Goal: Information Seeking & Learning: Learn about a topic

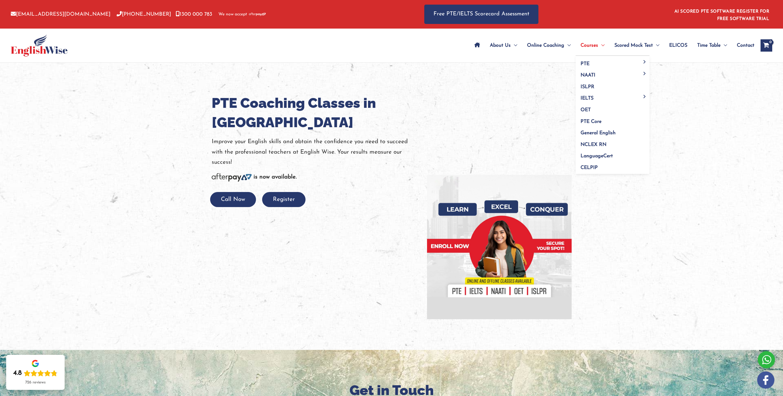
click at [599, 46] on span "Menu Toggle" at bounding box center [601, 46] width 6 height 22
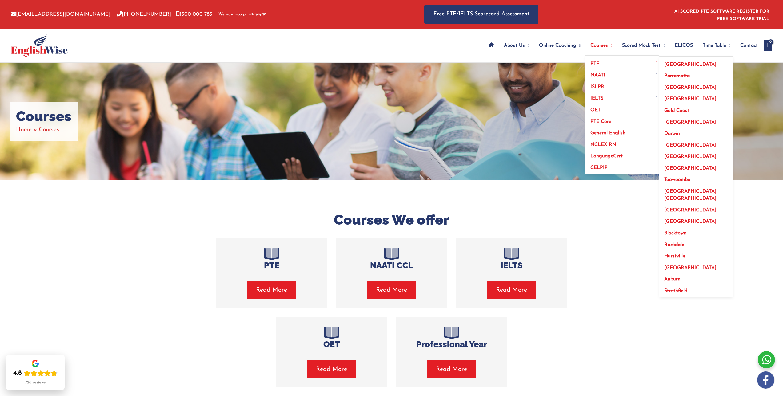
click at [666, 62] on link "[GEOGRAPHIC_DATA]" at bounding box center [696, 63] width 74 height 12
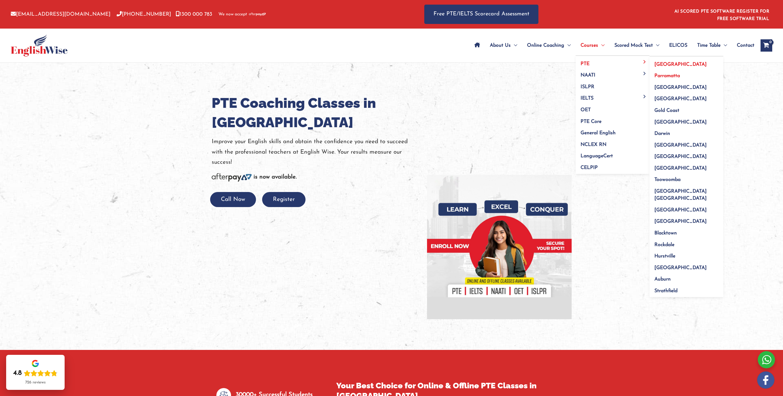
click at [668, 76] on span "Parramatta" at bounding box center [667, 76] width 26 height 5
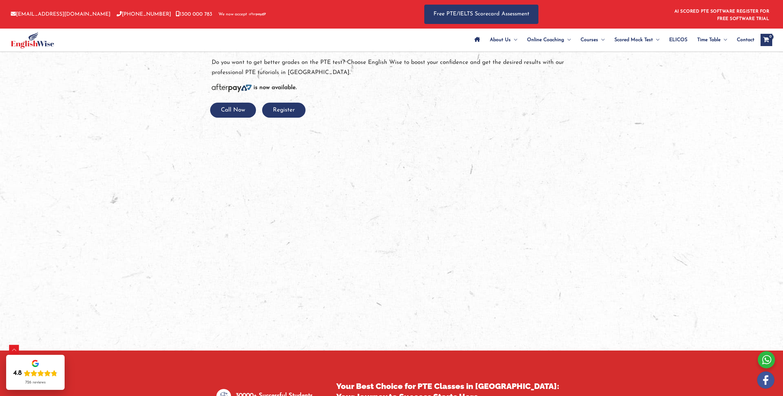
scroll to position [554, 0]
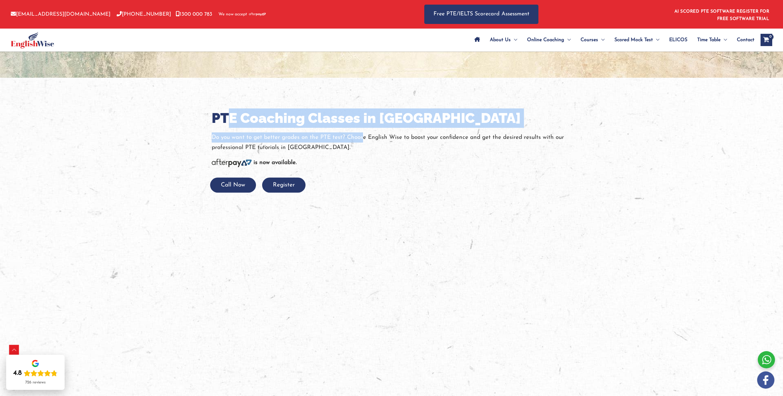
drag, startPoint x: 363, startPoint y: 141, endPoint x: 226, endPoint y: 116, distance: 139.1
click at [226, 116] on div "PTE Coaching Classes in [GEOGRAPHIC_DATA] Do you want to get better grades on t…" at bounding box center [392, 252] width 360 height 287
click at [226, 116] on h1 "PTE Coaching Classes in [GEOGRAPHIC_DATA]" at bounding box center [392, 118] width 360 height 19
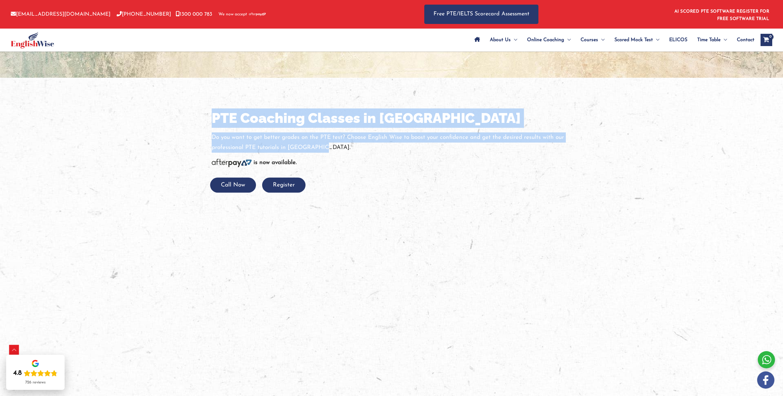
drag, startPoint x: 212, startPoint y: 115, endPoint x: 361, endPoint y: 149, distance: 153.6
click at [361, 149] on div "PTE Coaching Classes in [GEOGRAPHIC_DATA] Do you want to get better grades on t…" at bounding box center [392, 252] width 360 height 287
click at [361, 149] on p "Do you want to get better grades on the PTE test? Choose English Wise to boost …" at bounding box center [392, 143] width 360 height 21
drag, startPoint x: 375, startPoint y: 152, endPoint x: 201, endPoint y: 115, distance: 177.2
click at [207, 115] on div "PTE Coaching Classes in [GEOGRAPHIC_DATA] Do you want to get better grades on t…" at bounding box center [391, 252] width 369 height 348
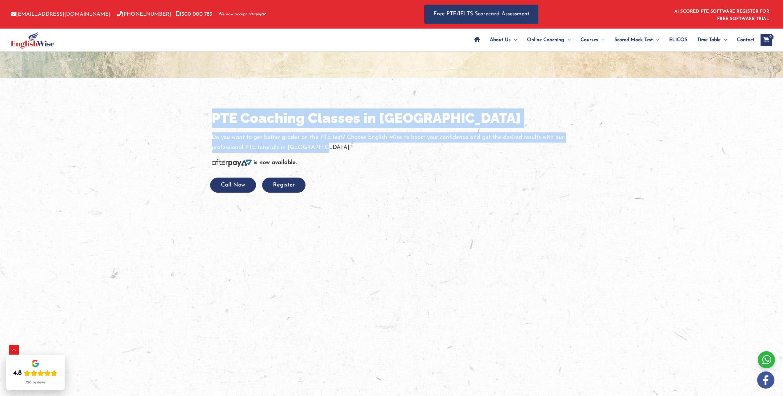
click at [201, 115] on div at bounding box center [391, 252] width 783 height 348
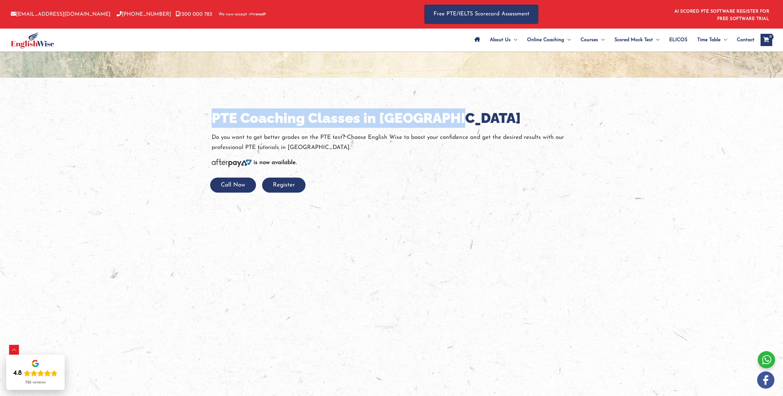
drag, startPoint x: 203, startPoint y: 119, endPoint x: 479, endPoint y: 119, distance: 276.5
click at [475, 119] on div "PTE Coaching Classes in [GEOGRAPHIC_DATA] Do you want to get better grades on t…" at bounding box center [391, 252] width 369 height 348
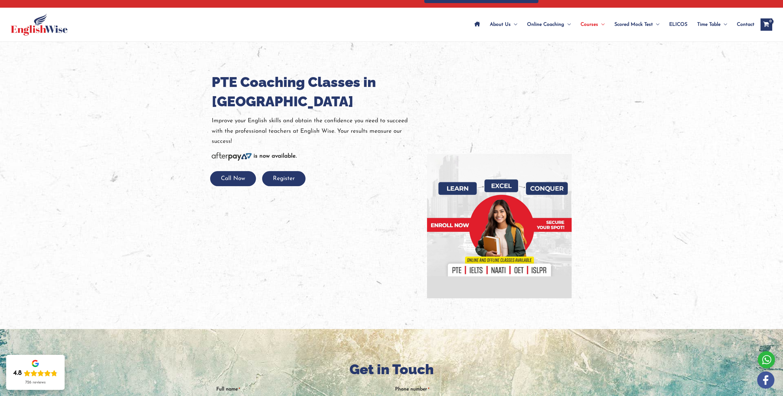
scroll to position [0, 0]
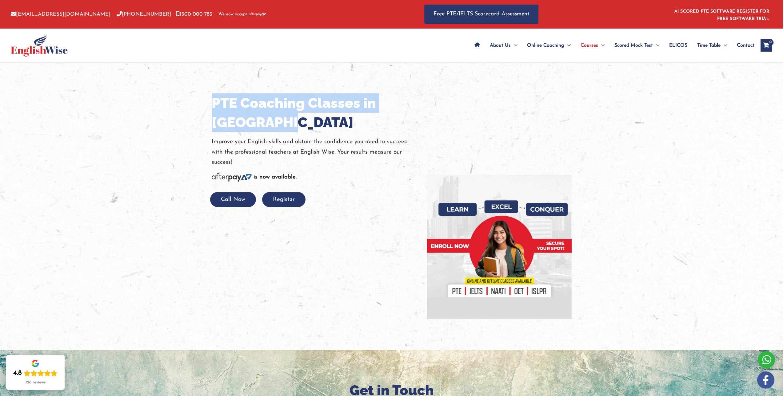
drag, startPoint x: 294, startPoint y: 123, endPoint x: 190, endPoint y: 99, distance: 107.1
click at [207, 99] on div "PTE Coaching Classes in Parramatta Improve your English skills and obtain the c…" at bounding box center [391, 206] width 369 height 287
copy div "PTE Coaching Classes in Parramatta"
